Goal: Task Accomplishment & Management: Complete application form

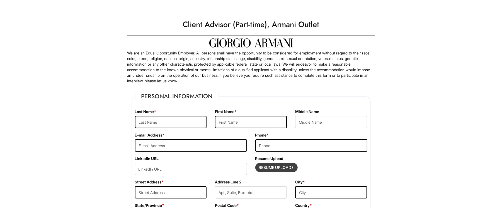
click at [273, 170] on input "Resume Upload*" at bounding box center [277, 167] width 42 height 9
type input "C:\fakepath\Romelo_Menelas_Resume.pdf"
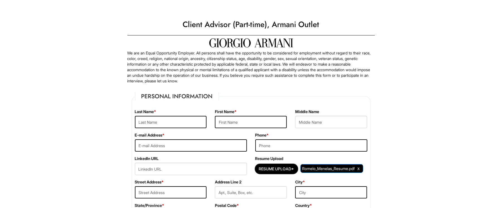
click at [151, 119] on input "text" at bounding box center [171, 122] width 72 height 12
type input "[PERSON_NAME]"
type input "Romelo"
type input "R"
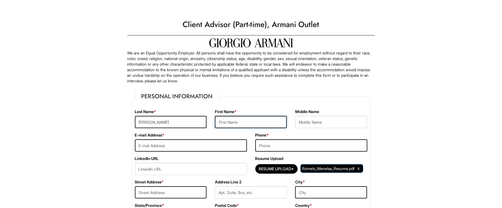
type input "[EMAIL_ADDRESS][DOMAIN_NAME]"
type input "9546442762"
type input "2500 sw 22nd ter"
type input "Apt 508"
type input "[GEOGRAPHIC_DATA]"
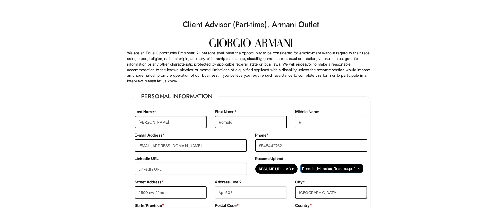
select select "FL"
type input "33312"
select select "[GEOGRAPHIC_DATA]"
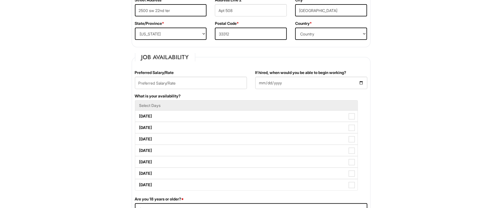
click at [362, 83] on input "If hired, when would you be able to begin working?" at bounding box center [311, 83] width 112 height 12
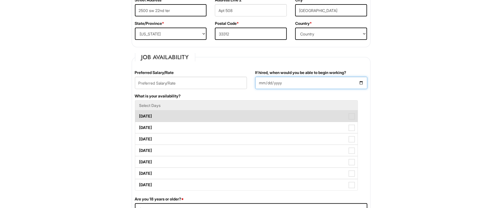
type input "[DATE]"
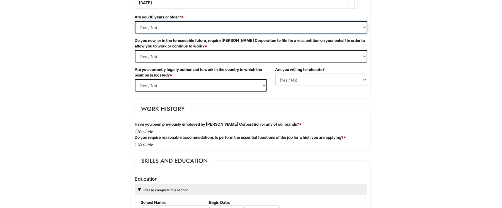
click at [344, 29] on select "(Yes / No) Yes No" at bounding box center [251, 27] width 233 height 12
select select "Yes"
click at [135, 23] on select "(Yes / No) Yes No" at bounding box center [251, 27] width 233 height 12
click at [107, 83] on html "Please Complete This Form 1 2 3 Client Advisor (Part-time), Armani Outlet PLEAS…" at bounding box center [251, 180] width 502 height 1089
click at [155, 60] on Required "(Yes / No) Yes No" at bounding box center [251, 56] width 233 height 12
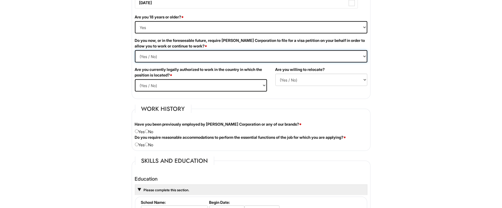
select Required "No"
click at [135, 52] on Required "(Yes / No) Yes No" at bounding box center [251, 56] width 233 height 12
click at [156, 88] on select "(Yes / No) Yes No" at bounding box center [201, 85] width 132 height 12
select select "Yes"
click at [135, 81] on select "(Yes / No) Yes No" at bounding box center [201, 85] width 132 height 12
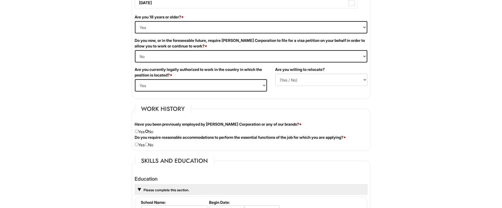
click at [149, 132] on input "radio" at bounding box center [147, 131] width 4 height 4
radio input "true"
click at [149, 146] on input "radio" at bounding box center [147, 144] width 4 height 4
radio input "true"
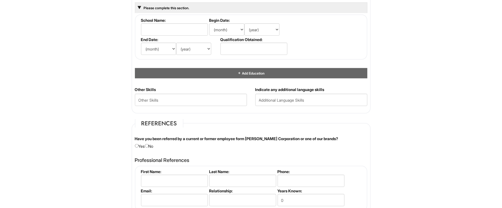
click at [152, 147] on div "Have you been referred by a current or former employee form [PERSON_NAME] Corpo…" at bounding box center [251, 142] width 241 height 13
click at [151, 147] on div "Have you been referred by a current or former employee form [PERSON_NAME] Corpo…" at bounding box center [251, 142] width 241 height 13
click at [149, 147] on input "radio" at bounding box center [147, 146] width 4 height 4
radio input "true"
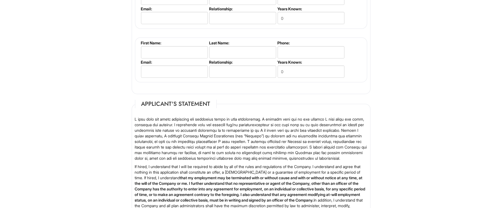
scroll to position [905, 0]
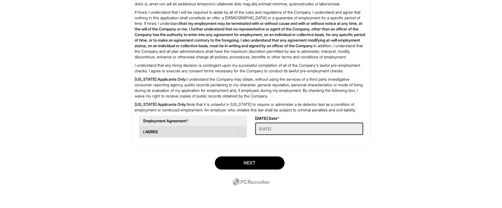
click at [239, 130] on span at bounding box center [241, 132] width 6 height 6
click at [143, 130] on AGREE "I AGREE" at bounding box center [141, 129] width 4 height 4
checkbox AGREE "true"
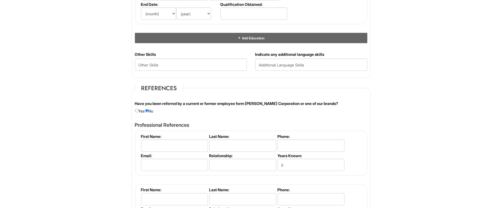
scroll to position [541, 0]
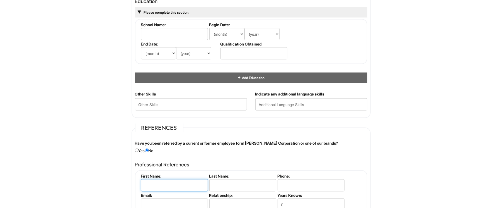
click at [168, 183] on input "text" at bounding box center [174, 185] width 67 height 12
type input "[PERSON_NAME]"
type input "9545943270"
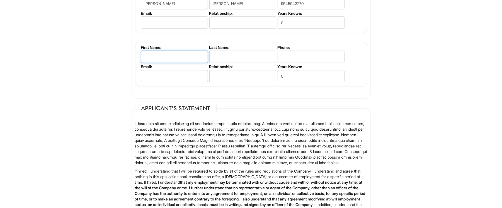
click at [168, 56] on input "text" at bounding box center [174, 57] width 67 height 12
type input "[PERSON_NAME]"
type input "9545018416"
type input "[EMAIL_ADDRESS][DOMAIN_NAME]"
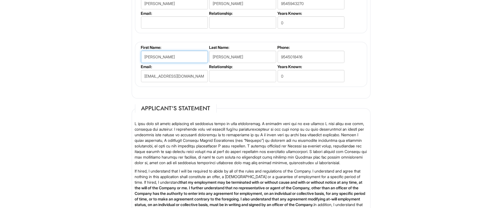
scroll to position [541, 0]
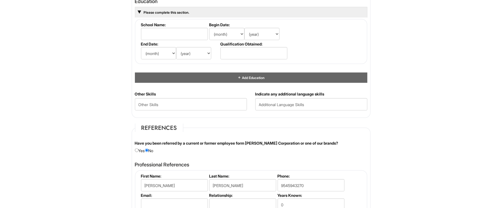
click at [499, 91] on html "Please Complete This Form 1 2 3 Client Advisor (Part-time), Armani Outlet PLEAS…" at bounding box center [251, 3] width 502 height 1089
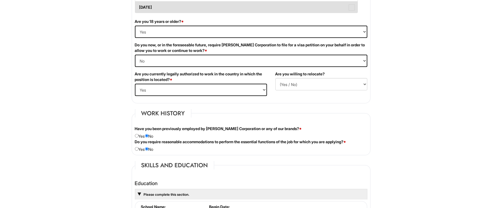
click at [350, 13] on label "[DATE]" at bounding box center [246, 7] width 223 height 11
click at [139, 6] on Available_Sunday "[DATE]" at bounding box center [137, 5] width 4 height 4
checkbox Available_Sunday "true"
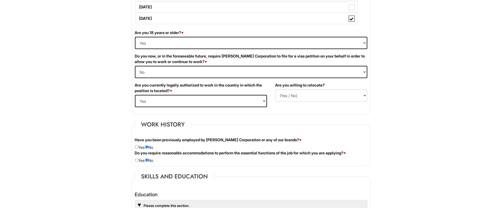
scroll to position [177, 0]
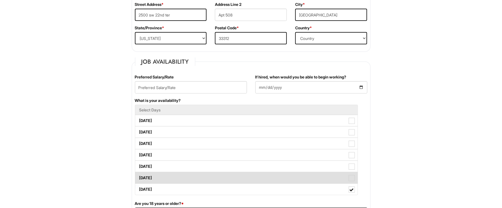
click at [313, 182] on label "[DATE]" at bounding box center [246, 177] width 223 height 11
click at [139, 177] on Available_Saturday "[DATE]" at bounding box center [137, 175] width 4 height 4
checkbox Available_Saturday "true"
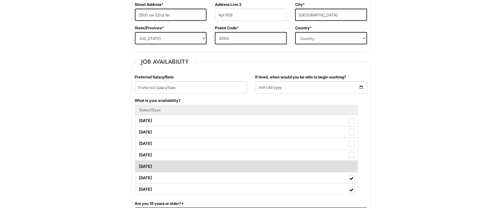
click at [322, 171] on label "[DATE]" at bounding box center [246, 166] width 223 height 11
click at [139, 165] on Available_Friday "[DATE]" at bounding box center [137, 164] width 4 height 4
checkbox Available_Friday "true"
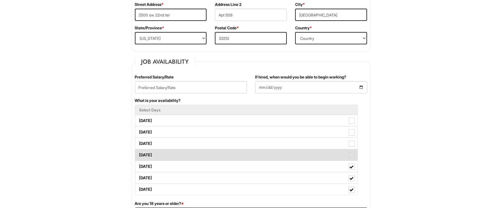
click at [325, 160] on label "[DATE]" at bounding box center [246, 154] width 223 height 11
click at [139, 154] on Available_Thursday "[DATE]" at bounding box center [137, 152] width 4 height 4
checkbox Available_Thursday "true"
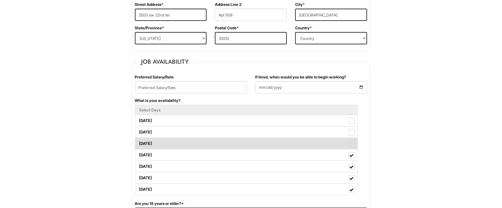
click at [326, 145] on label "[DATE]" at bounding box center [246, 143] width 223 height 11
click at [139, 142] on Available_Wednesday "[DATE]" at bounding box center [137, 141] width 4 height 4
checkbox Available_Wednesday "true"
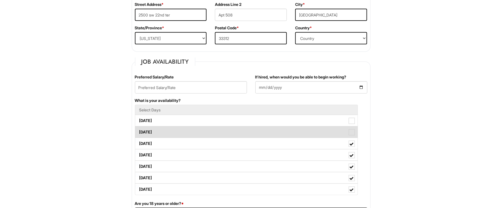
click at [325, 135] on label "[DATE]" at bounding box center [246, 131] width 223 height 11
click at [139, 131] on Available_Tuesday "[DATE]" at bounding box center [137, 129] width 4 height 4
checkbox Available_Tuesday "true"
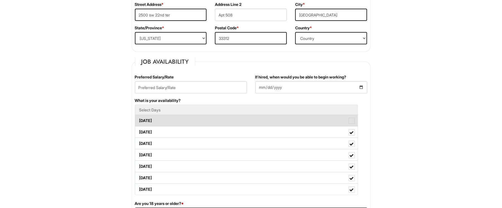
click at [333, 123] on label "[DATE]" at bounding box center [246, 120] width 223 height 11
click at [139, 120] on Available_Monday "[DATE]" at bounding box center [137, 118] width 4 height 4
checkbox Available_Monday "true"
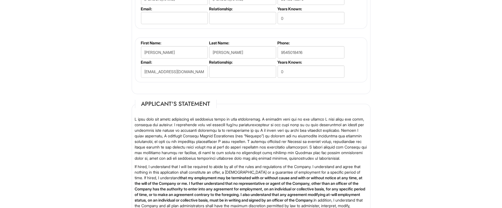
scroll to position [905, 0]
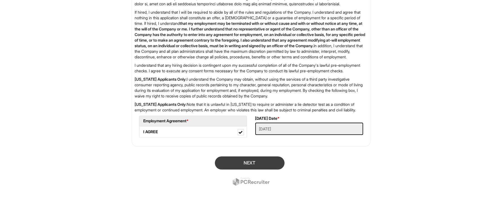
click at [262, 163] on button "Next" at bounding box center [250, 162] width 70 height 13
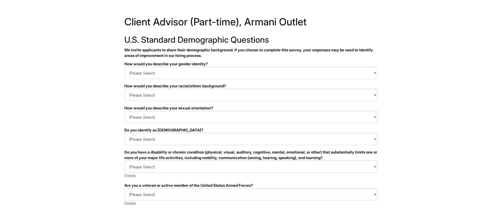
click at [4, 132] on html "&nbsp; ✔ 2 3 Client Advisor (Part-time), Armani Outlet U.S. Standard Demographi…" at bounding box center [251, 157] width 502 height 314
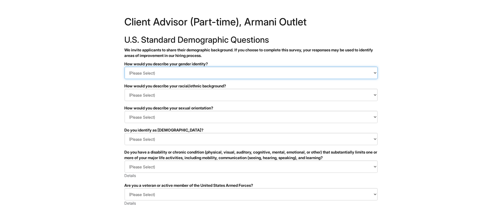
click at [146, 72] on select "(Please Select) Man Woman Non-binary I prefer to self-describe I don't wish to …" at bounding box center [251, 73] width 253 height 12
select select "Man"
click at [125, 67] on select "(Please Select) Man Woman Non-binary I prefer to self-describe I don't wish to …" at bounding box center [251, 73] width 253 height 12
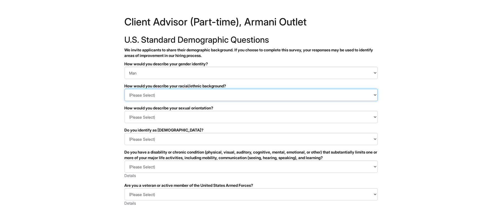
click at [150, 94] on select "(Please Select) Black or of African descent East Asian Hispanic, Latinx or of S…" at bounding box center [251, 95] width 253 height 12
select select "Black or of African descent"
click at [125, 89] on select "(Please Select) Black or of African descent East Asian Hispanic, Latinx or of S…" at bounding box center [251, 95] width 253 height 12
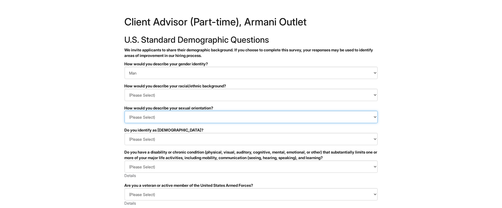
click at [190, 116] on select "(Please Select) Asexual Bisexual and/or pansexual Gay Heterosexual Lesbian Quee…" at bounding box center [251, 117] width 253 height 12
select select "Heterosexual"
click at [125, 111] on select "(Please Select) Asexual Bisexual and/or pansexual Gay Heterosexual Lesbian Quee…" at bounding box center [251, 117] width 253 height 12
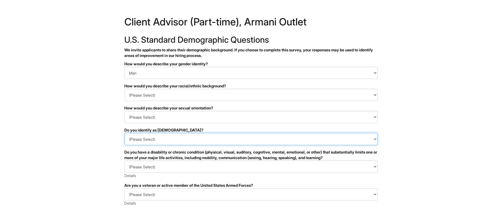
click at [227, 142] on select "(Please Select) Yes No I prefer to self-describe I don't wish to answer" at bounding box center [251, 139] width 253 height 12
select select "No"
click at [125, 133] on select "(Please Select) Yes No I prefer to self-describe I don't wish to answer" at bounding box center [251, 139] width 253 height 12
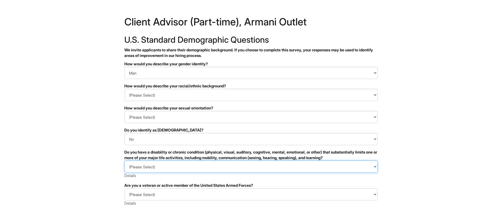
click at [230, 168] on select "(Please Select) YES, I HAVE A DISABILITY (or previously had a disability) NO, I…" at bounding box center [251, 166] width 253 height 12
select select "I DON'T WISH TO ANSWER"
click at [125, 160] on select "(Please Select) YES, I HAVE A DISABILITY (or previously had a disability) NO, I…" at bounding box center [251, 166] width 253 height 12
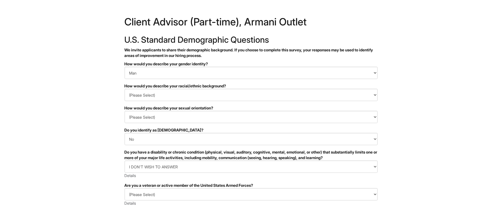
click at [414, 187] on html "&nbsp; ✔ 2 3 Client Advisor (Part-time), Armani Outlet U.S. Standard Demographi…" at bounding box center [251, 157] width 502 height 314
click at [352, 192] on select "(Please Select) I IDENTIFY AS ONE OR MORE OF THE CLASSIFICATIONS OF PROTECTED V…" at bounding box center [251, 194] width 253 height 12
select select "I AM NOT A PROTECTED VETERAN"
click at [125, 188] on select "(Please Select) I IDENTIFY AS ONE OR MORE OF THE CLASSIFICATIONS OF PROTECTED V…" at bounding box center [251, 194] width 253 height 12
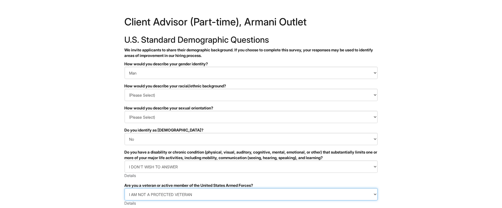
scroll to position [107, 0]
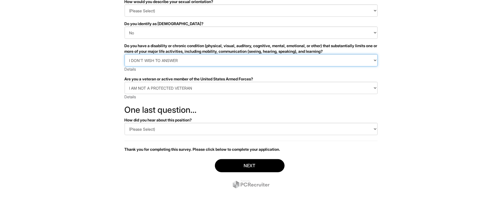
click at [271, 60] on select "(Please Select) YES, I HAVE A DISABILITY (or previously had a disability) NO, I…" at bounding box center [251, 60] width 253 height 12
select select "NO, I DON'T HAVE A DISABILITY"
click at [125, 54] on select "(Please Select) YES, I HAVE A DISABILITY (or previously had a disability) NO, I…" at bounding box center [251, 60] width 253 height 12
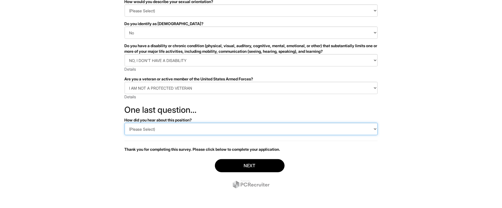
click at [159, 129] on select "(Please Select) CareerBuilder Indeed LinkedIn Monster Referral Other" at bounding box center [251, 129] width 253 height 12
select select "LinkedIn"
click at [125, 123] on select "(Please Select) CareerBuilder Indeed LinkedIn Monster Referral Other" at bounding box center [251, 129] width 253 height 12
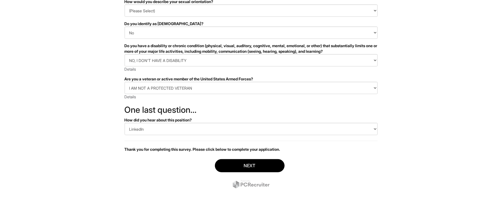
click at [235, 171] on button "Next" at bounding box center [250, 165] width 70 height 13
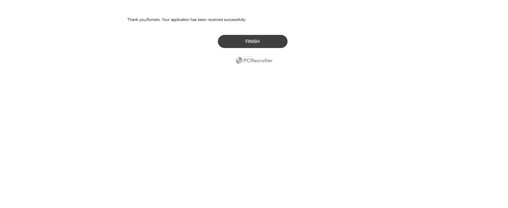
click at [270, 40] on button "Finish" at bounding box center [253, 41] width 70 height 13
